Goal: Transaction & Acquisition: Purchase product/service

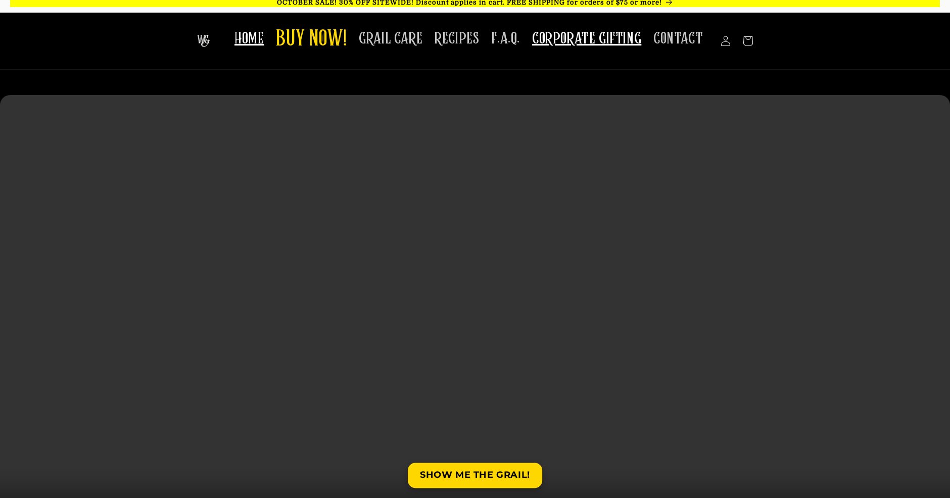
click at [570, 45] on span "CORPORATE GIFTING" at bounding box center [586, 39] width 109 height 20
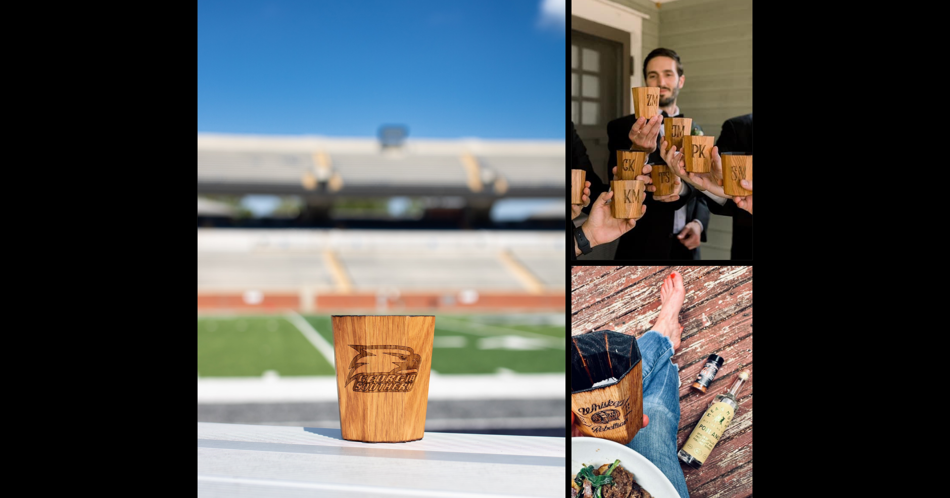
click at [265, 31] on img at bounding box center [382, 263] width 368 height 553
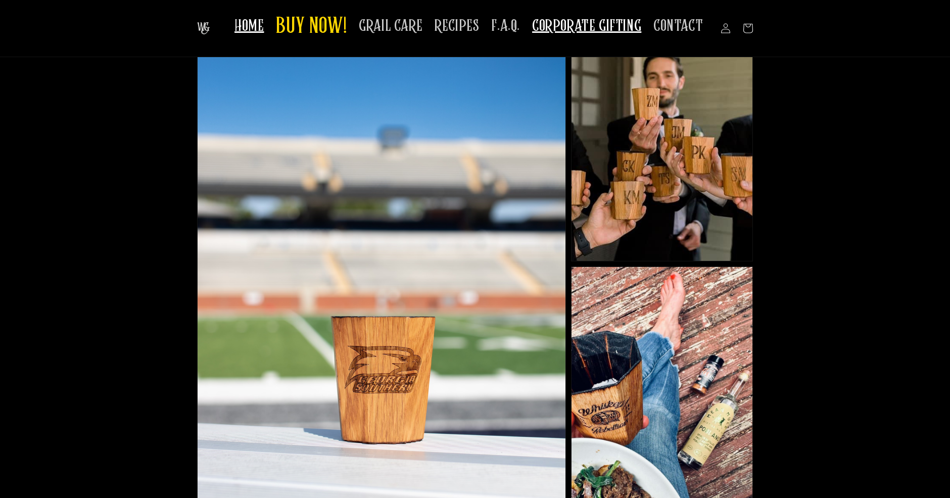
click at [264, 27] on span "HOME" at bounding box center [249, 26] width 29 height 20
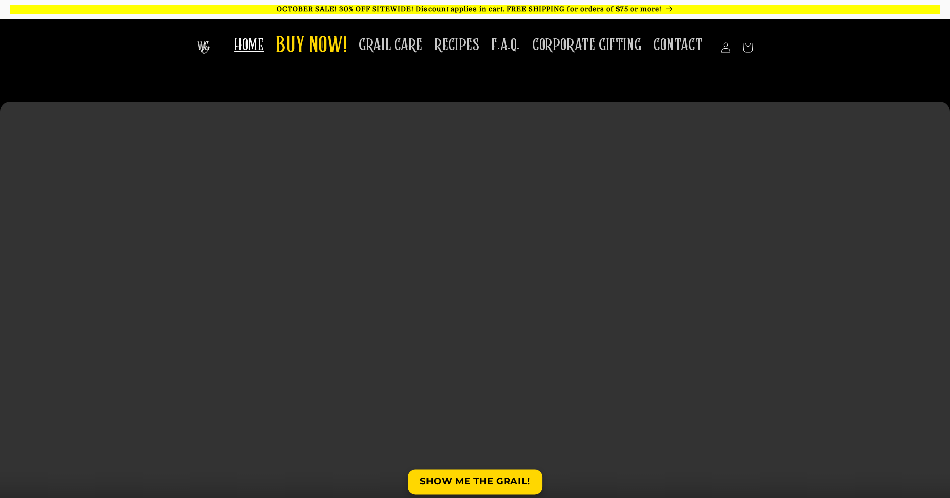
click at [210, 43] on img at bounding box center [203, 47] width 13 height 12
click at [328, 48] on span "BUY NOW!" at bounding box center [311, 46] width 71 height 28
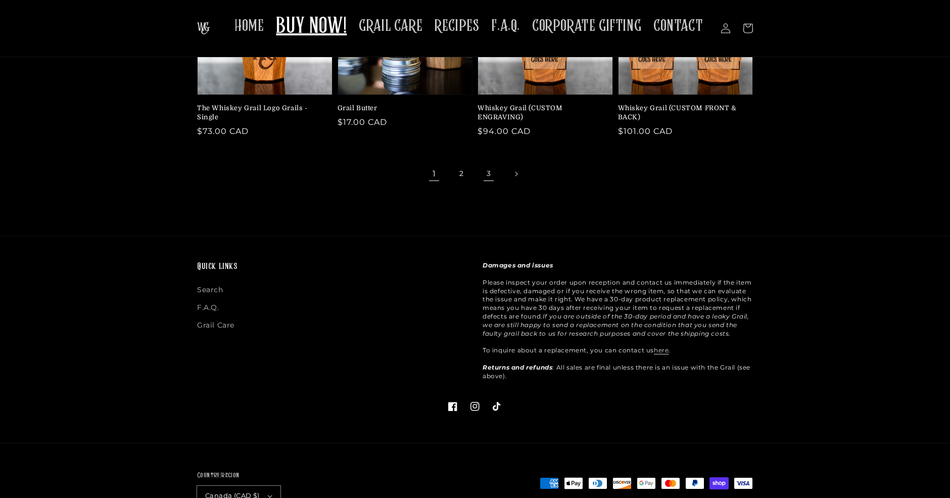
scroll to position [349, 0]
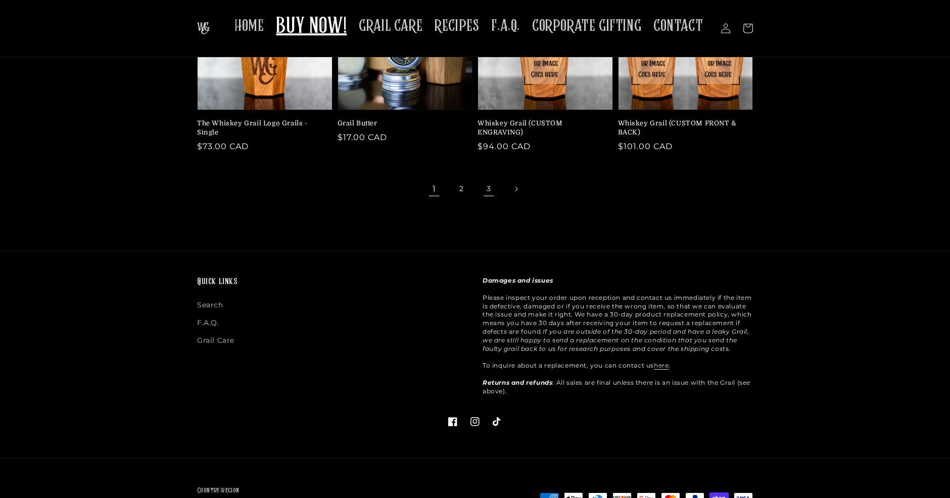
click at [489, 180] on link "3" at bounding box center [489, 189] width 22 height 22
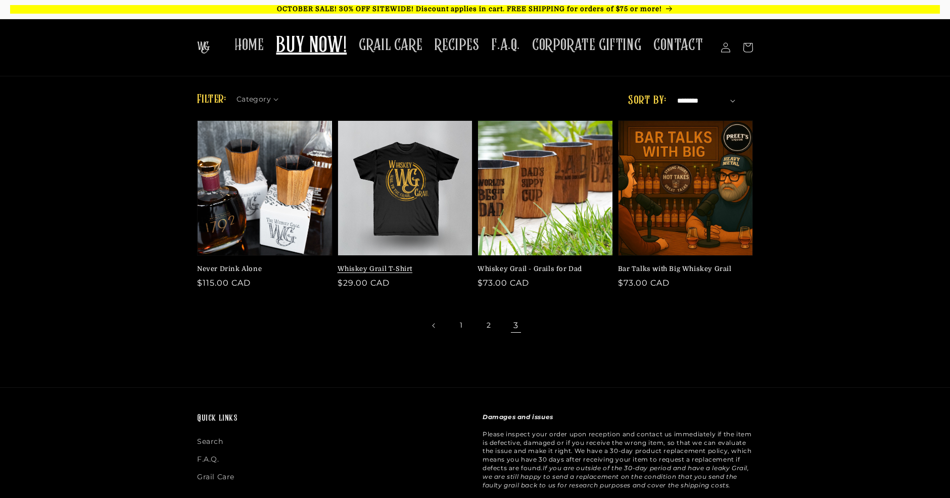
click at [418, 264] on link "Whiskey Grail T-Shirt" at bounding box center [402, 268] width 129 height 9
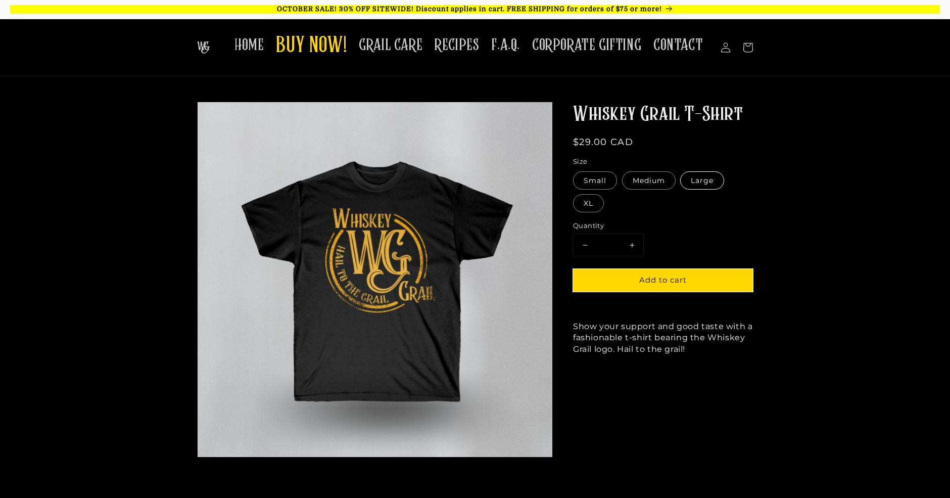
click at [692, 179] on label "Large" at bounding box center [702, 180] width 44 height 18
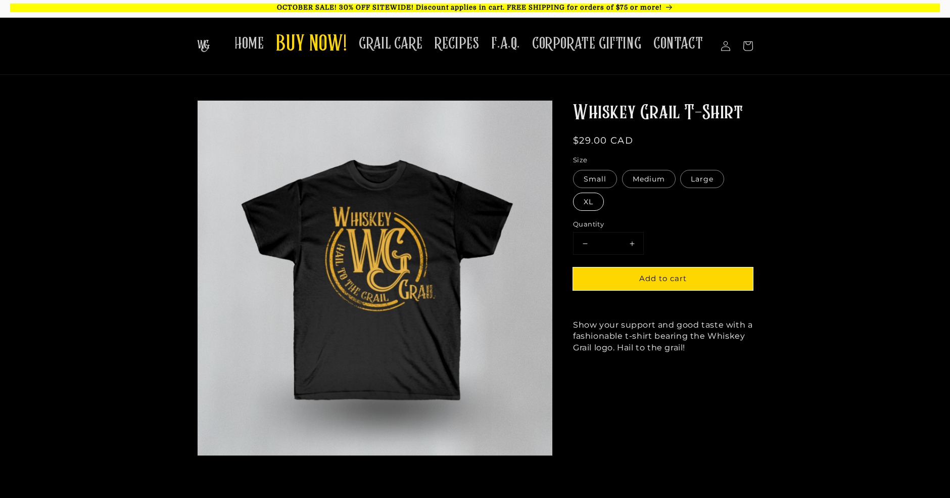
scroll to position [4, 0]
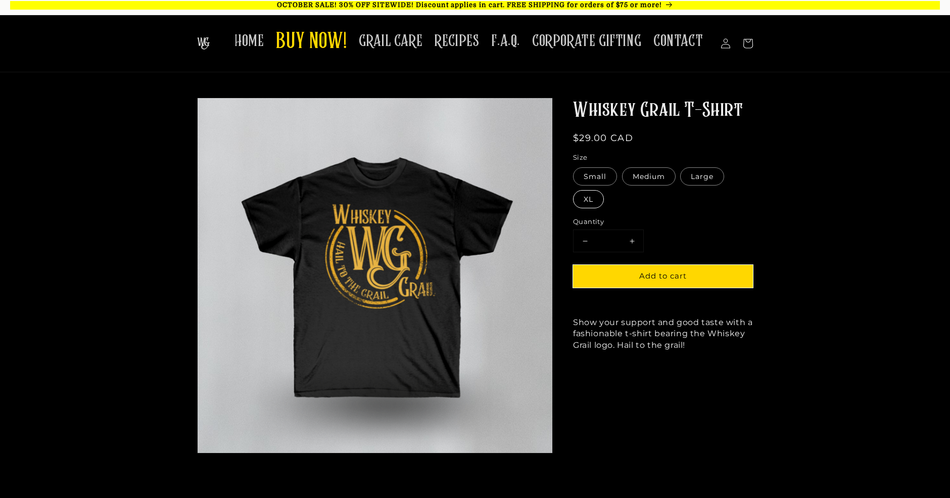
click at [596, 198] on label "XL" at bounding box center [588, 199] width 31 height 18
